Goal: Navigation & Orientation: Find specific page/section

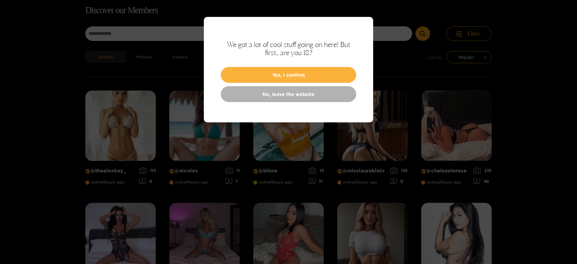
scroll to position [43, 0]
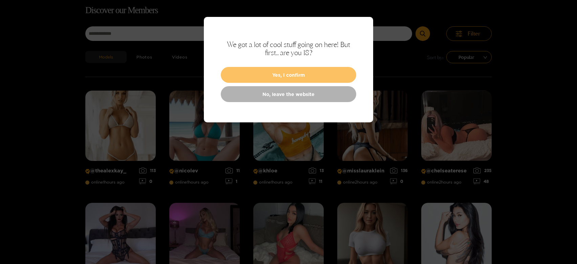
click at [280, 69] on button "Yes, I confirm" at bounding box center [288, 75] width 135 height 16
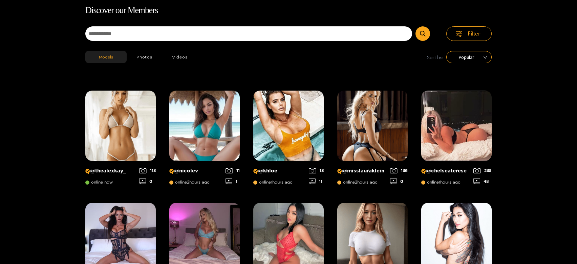
scroll to position [0, 0]
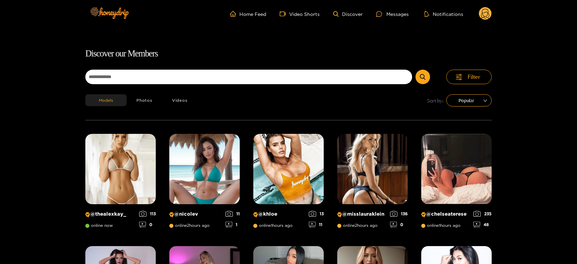
click at [480, 12] on circle at bounding box center [485, 13] width 13 height 13
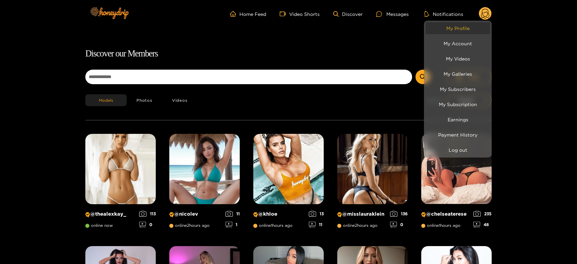
click at [458, 30] on link "My Profile" at bounding box center [458, 28] width 64 height 12
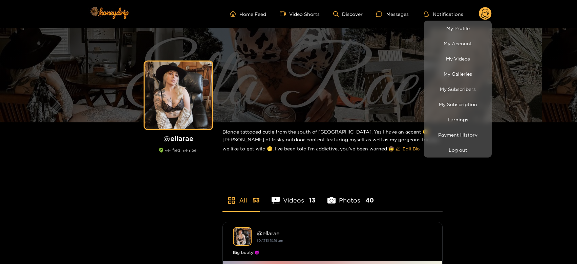
click at [387, 13] on div at bounding box center [288, 132] width 577 height 264
